Goal: Information Seeking & Learning: Find contact information

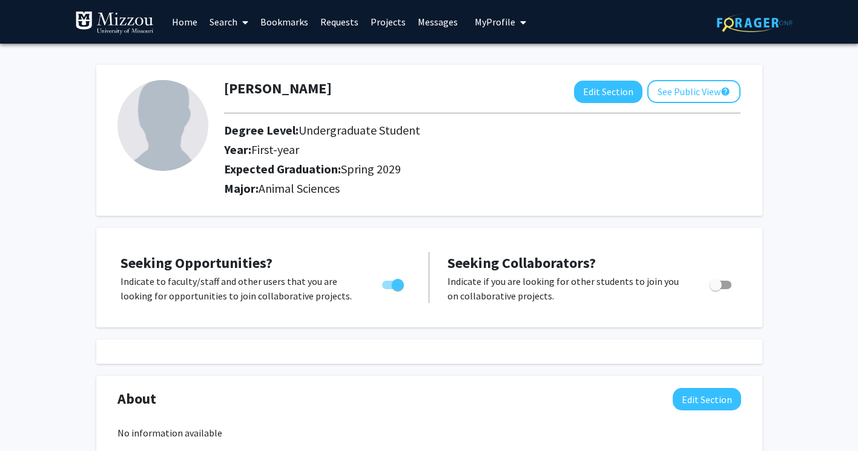
click at [193, 24] on link "Home" at bounding box center [185, 22] width 38 height 42
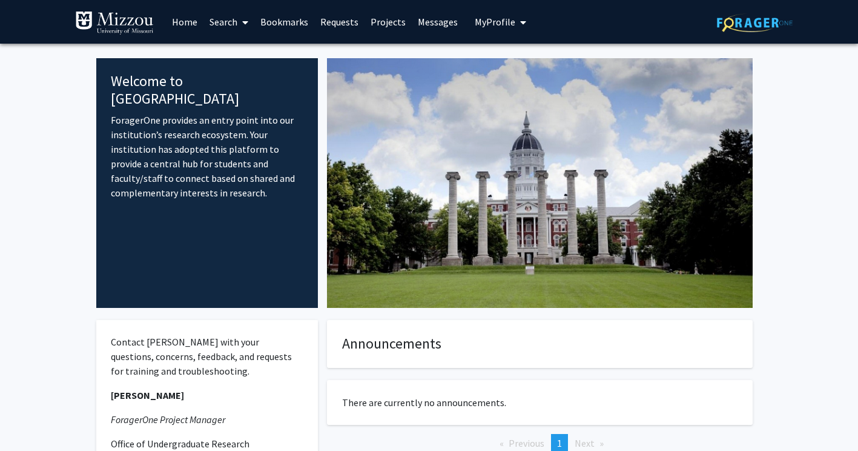
click at [390, 25] on link "Projects" at bounding box center [388, 22] width 47 height 42
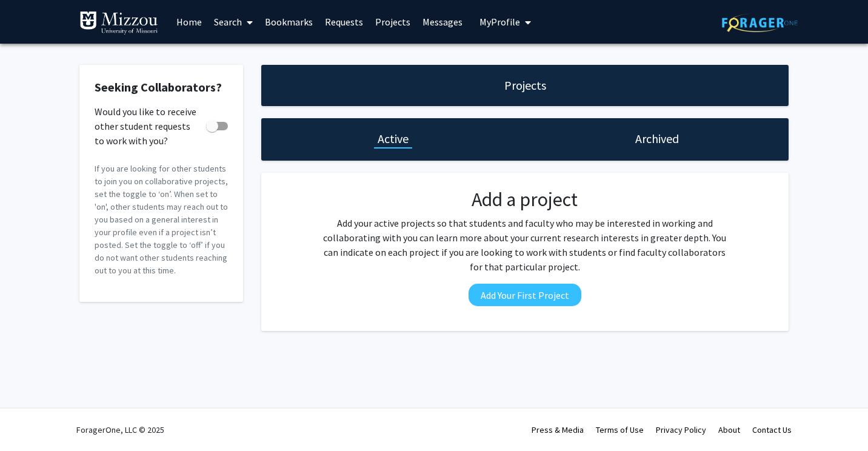
click at [338, 21] on link "Requests" at bounding box center [344, 22] width 50 height 42
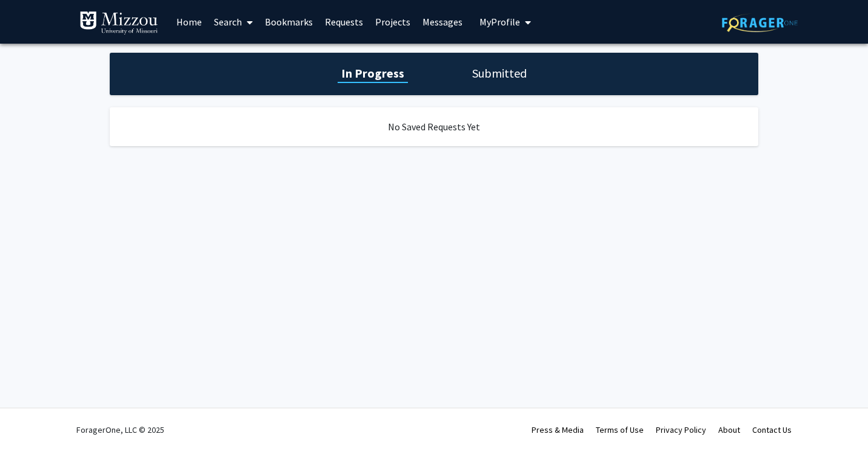
click at [297, 20] on link "Bookmarks" at bounding box center [289, 22] width 60 height 42
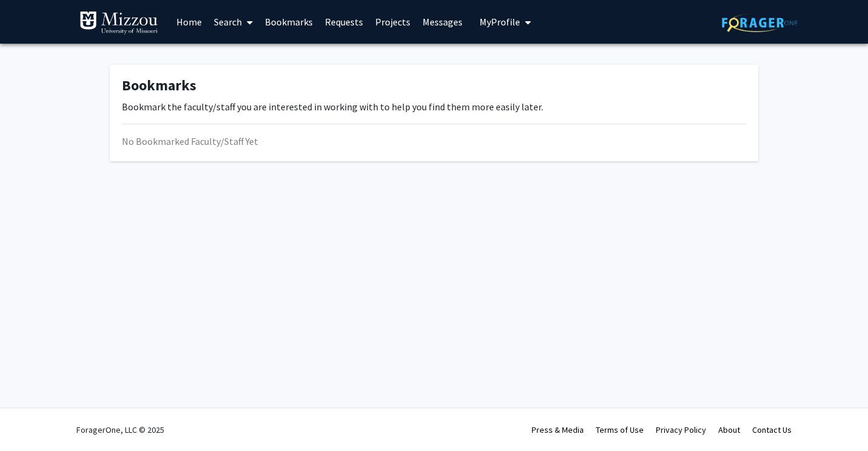
click at [242, 18] on span at bounding box center [247, 22] width 11 height 42
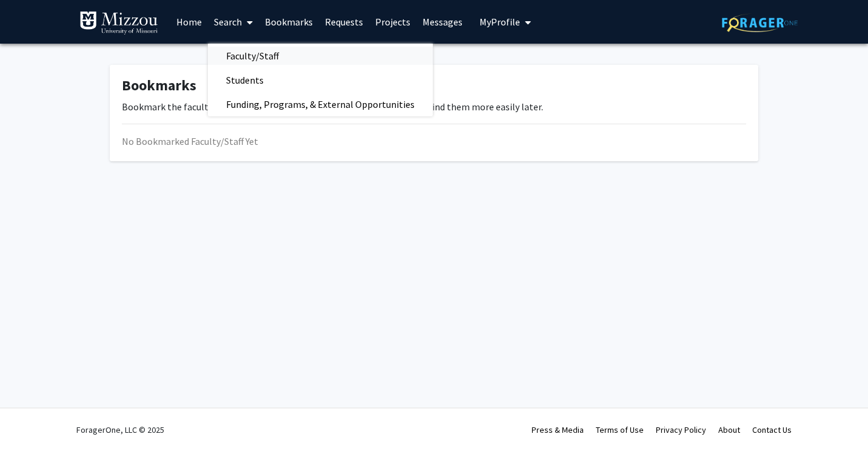
click at [256, 51] on span "Faculty/Staff" at bounding box center [252, 56] width 89 height 24
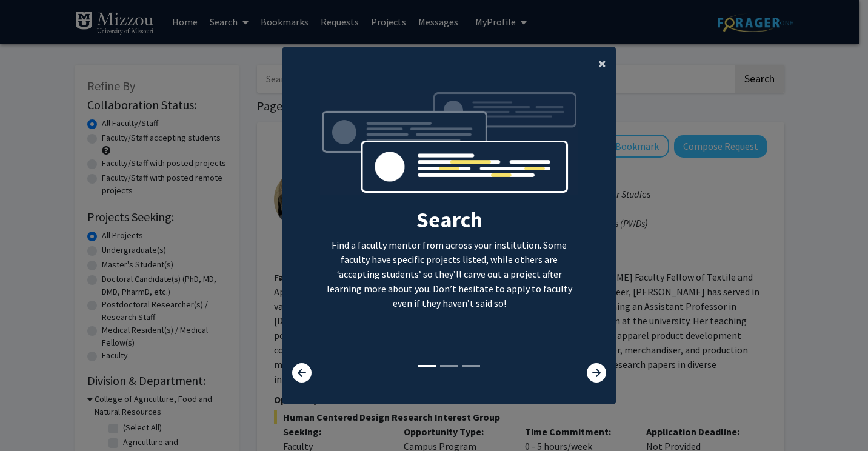
click at [592, 65] on button "×" at bounding box center [601, 64] width 27 height 34
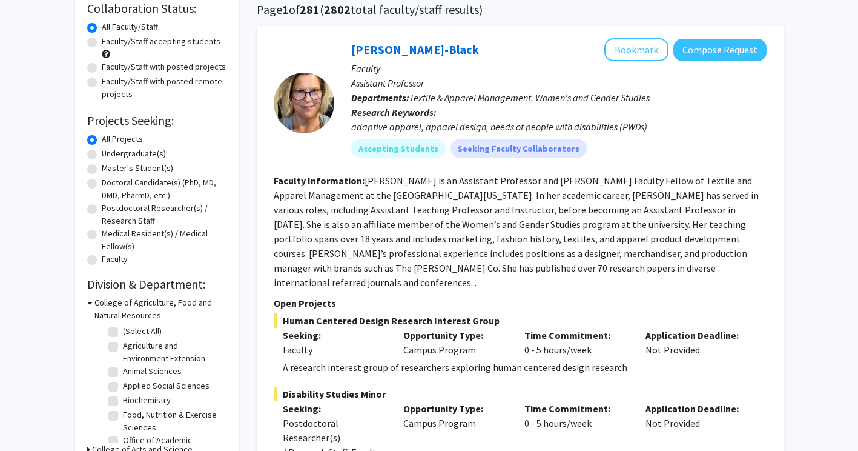
scroll to position [97, 0]
click at [126, 152] on label "Undergraduate(s)" at bounding box center [134, 153] width 64 height 13
click at [110, 152] on input "Undergraduate(s)" at bounding box center [106, 151] width 8 height 8
radio input "true"
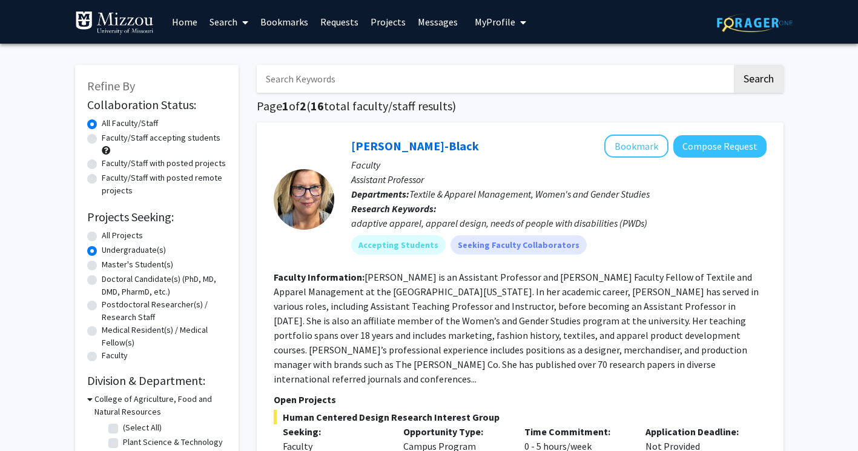
click at [157, 140] on label "Faculty/Staff accepting students" at bounding box center [161, 137] width 119 height 13
click at [110, 139] on input "Faculty/Staff accepting students" at bounding box center [106, 135] width 8 height 8
radio input "true"
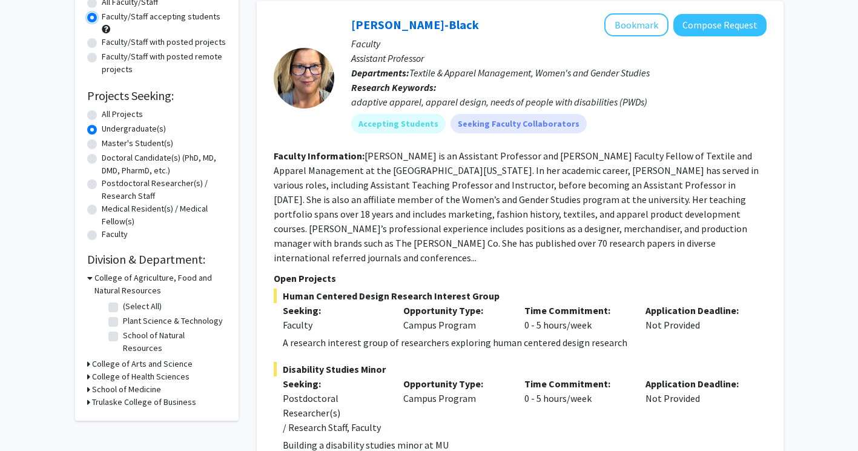
scroll to position [122, 0]
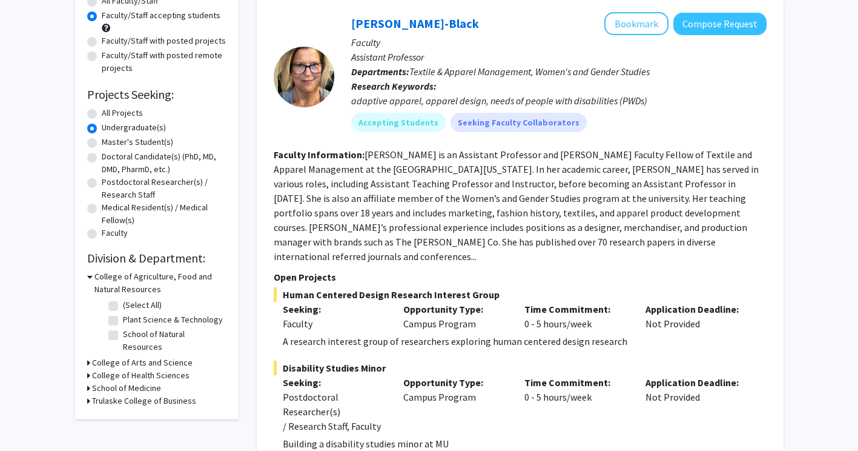
click at [96, 278] on h3 "College of Agriculture, Food and Natural Resources" at bounding box center [161, 282] width 132 height 25
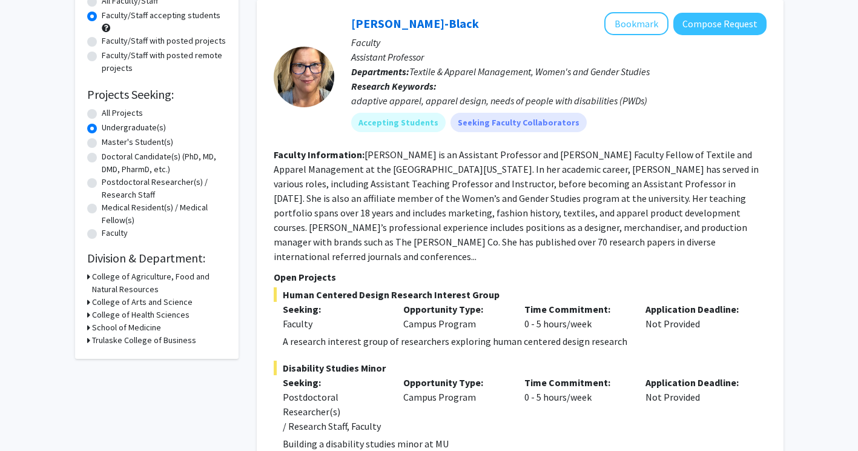
click at [98, 275] on h3 "College of Agriculture, Food and Natural Resources" at bounding box center [159, 282] width 134 height 25
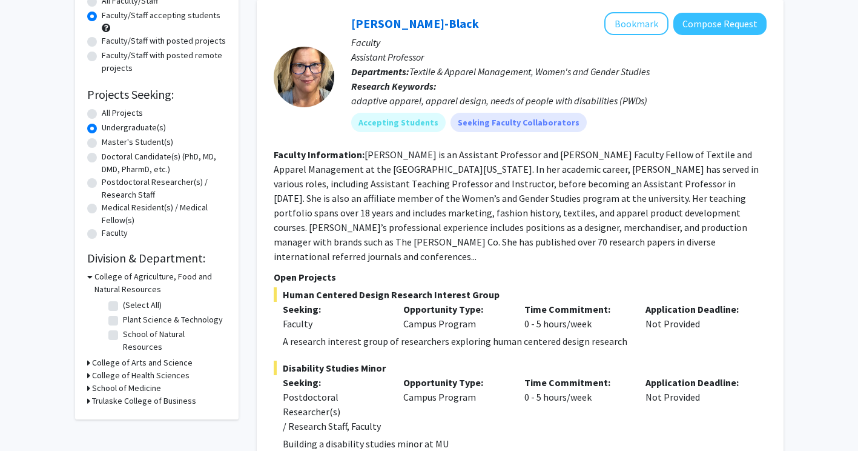
click at [164, 279] on h3 "College of Agriculture, Food and Natural Resources" at bounding box center [161, 282] width 132 height 25
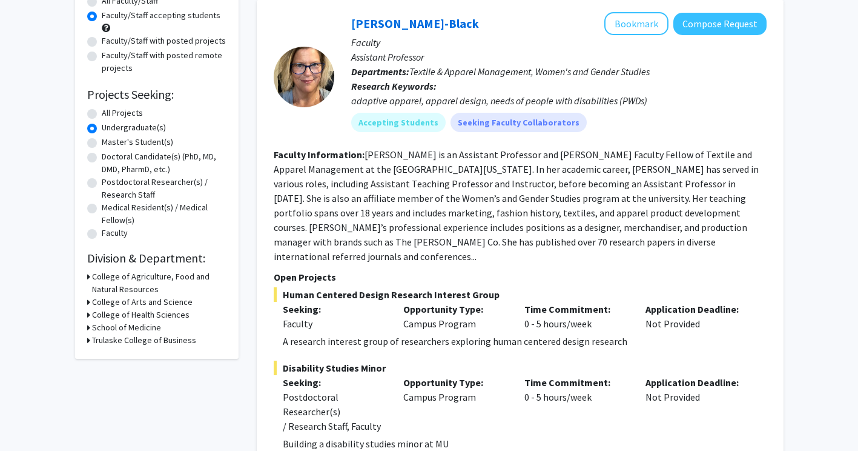
click at [163, 278] on h3 "College of Agriculture, Food and Natural Resources" at bounding box center [159, 282] width 134 height 25
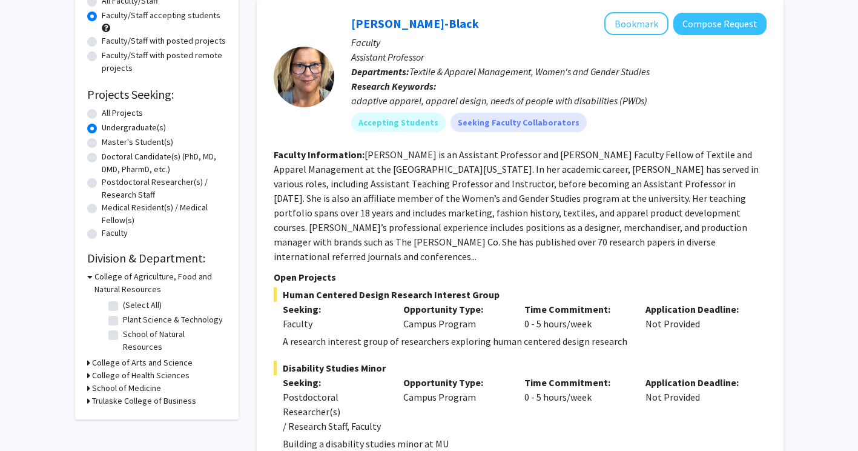
click at [138, 304] on label "(Select All)" at bounding box center [142, 305] width 39 height 13
click at [131, 304] on input "(Select All)" at bounding box center [127, 303] width 8 height 8
checkbox input "true"
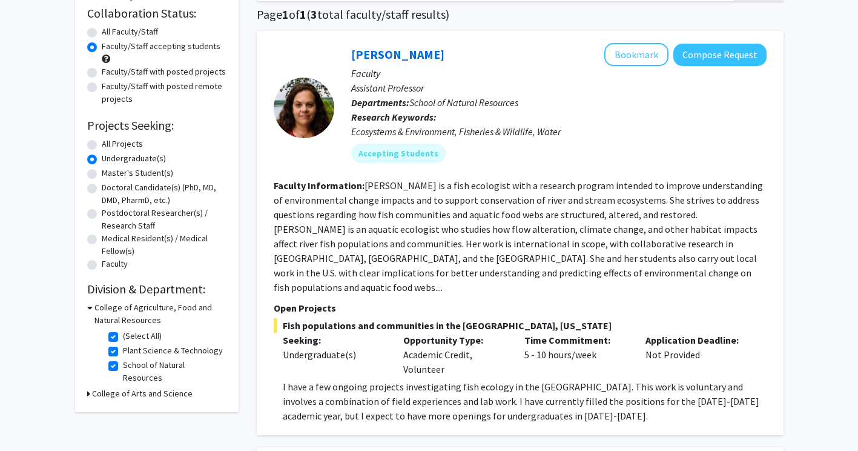
scroll to position [96, 0]
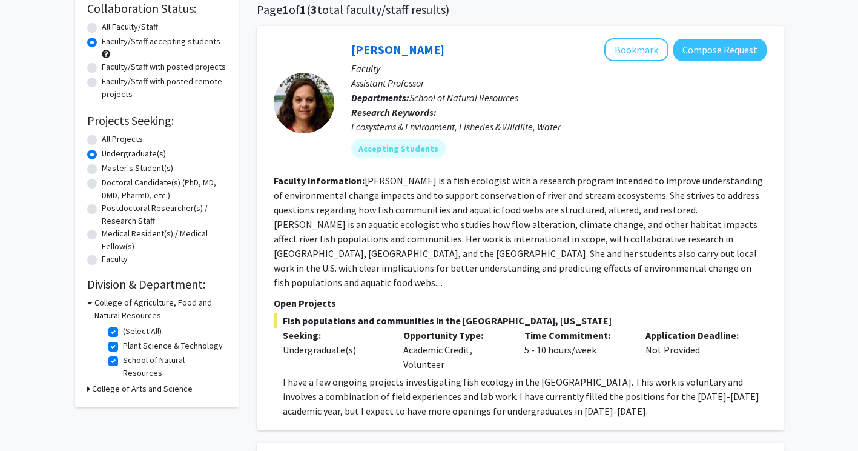
click at [123, 345] on label "Plant Science & Technology" at bounding box center [173, 345] width 100 height 13
click at [123, 345] on input "Plant Science & Technology" at bounding box center [127, 343] width 8 height 8
checkbox input "false"
checkbox input "true"
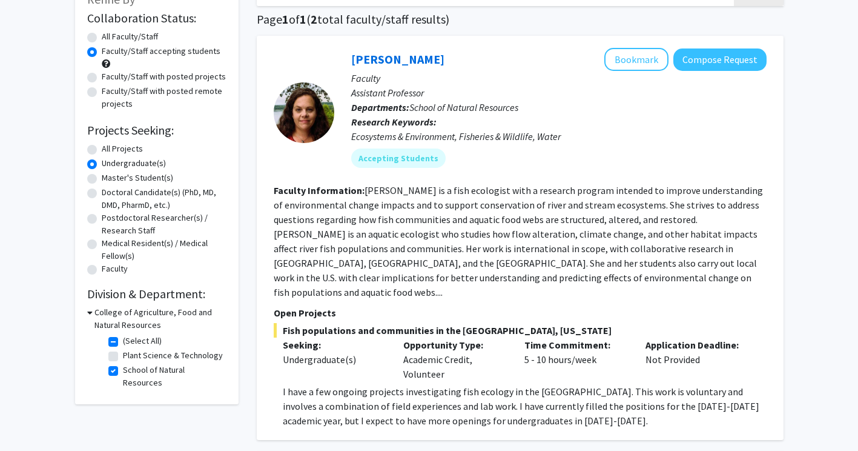
scroll to position [91, 0]
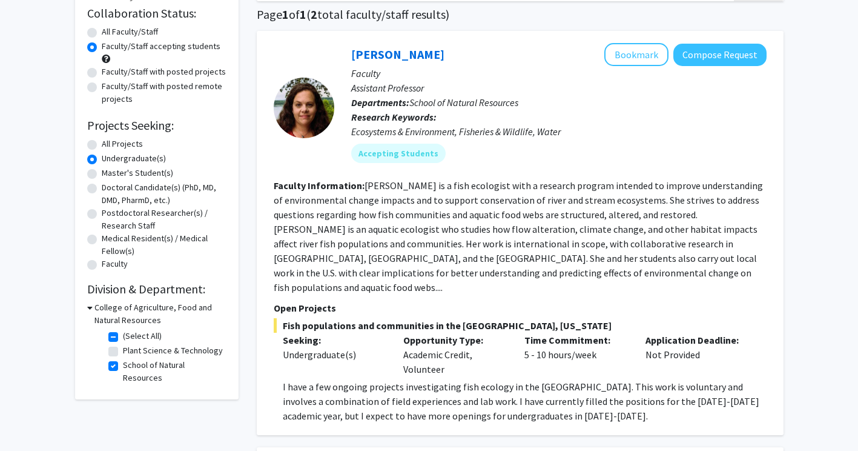
click at [123, 334] on label "(Select All)" at bounding box center [142, 336] width 39 height 13
click at [123, 334] on input "(Select All)" at bounding box center [127, 334] width 8 height 8
checkbox input "false"
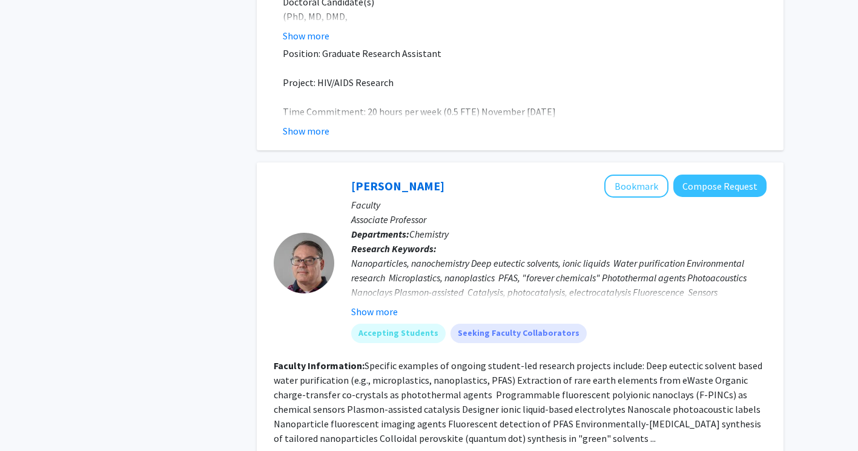
scroll to position [3020, 0]
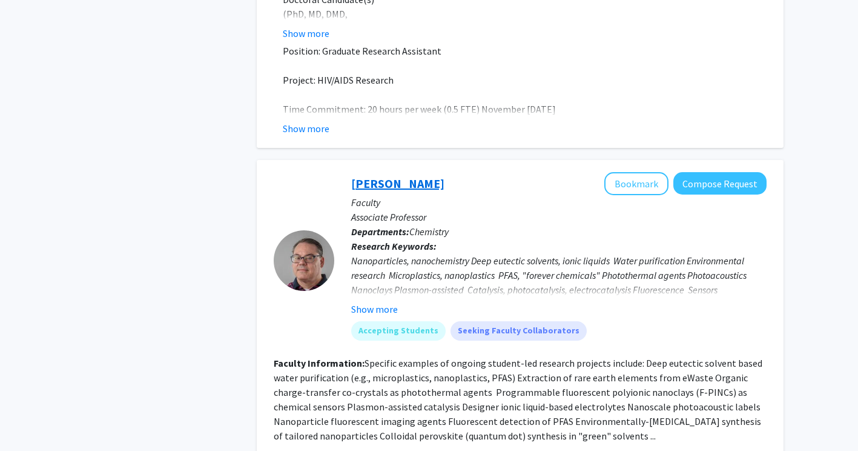
click at [371, 176] on link "[PERSON_NAME]" at bounding box center [397, 183] width 93 height 15
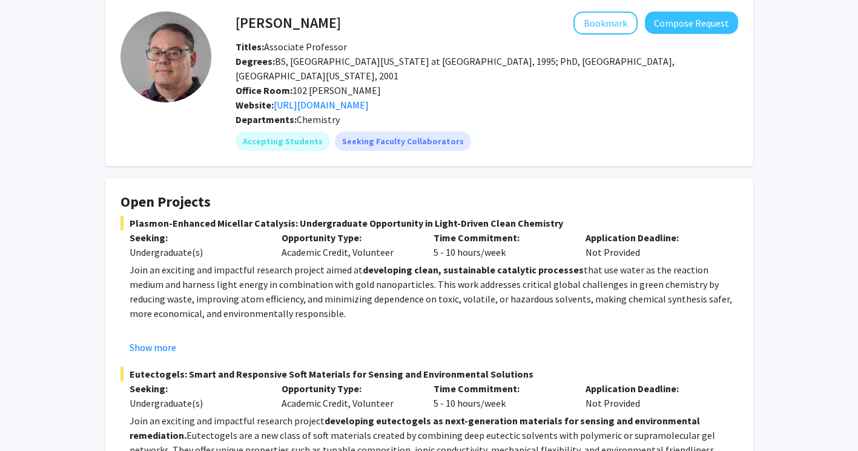
scroll to position [57, 0]
click at [165, 47] on img at bounding box center [166, 56] width 91 height 91
click at [270, 25] on h4 "[PERSON_NAME]" at bounding box center [288, 22] width 105 height 22
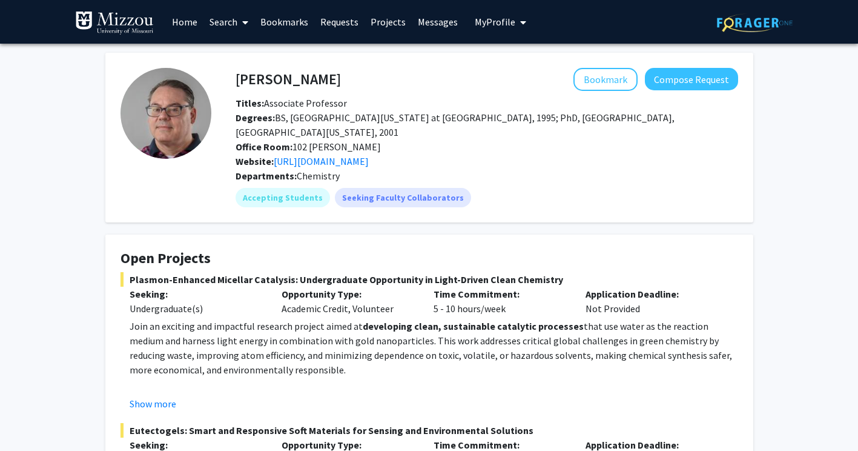
click at [194, 22] on link "Home" at bounding box center [185, 22] width 38 height 42
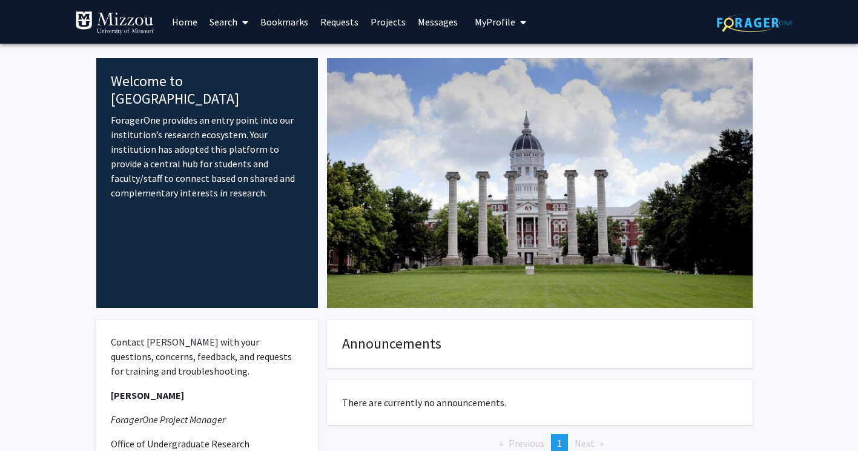
click at [505, 21] on span "My Profile" at bounding box center [495, 22] width 41 height 12
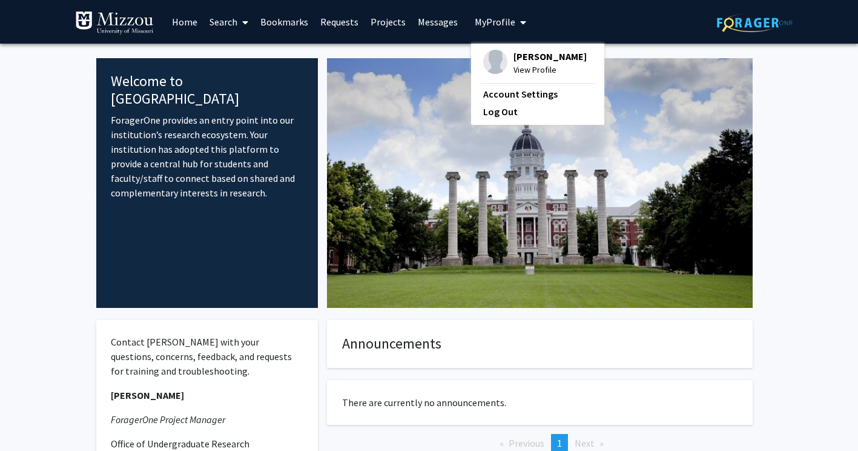
click at [509, 76] on div "[PERSON_NAME] View Profile Account Settings Log Out" at bounding box center [537, 84] width 133 height 81
click at [517, 64] on span "View Profile" at bounding box center [550, 69] width 73 height 13
